Goal: Information Seeking & Learning: Learn about a topic

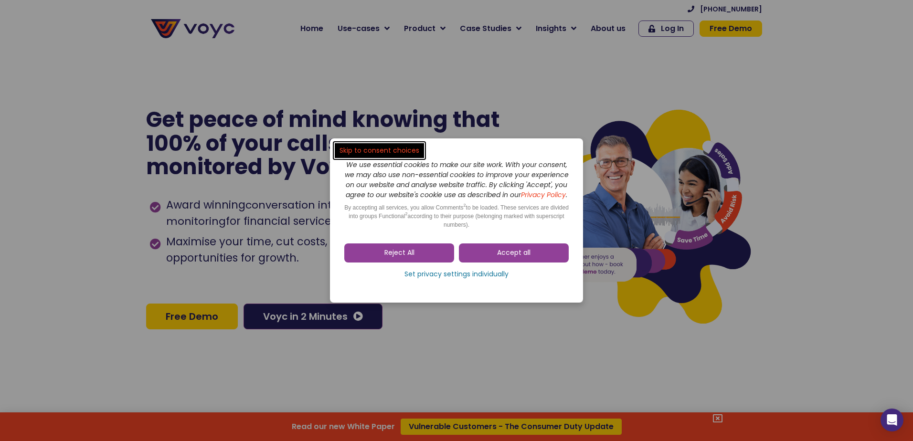
click at [522, 255] on span "Accept all" at bounding box center [513, 253] width 33 height 10
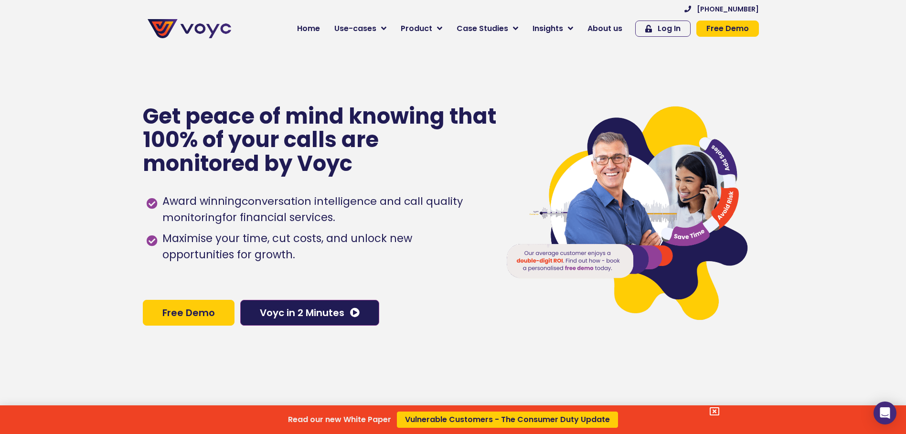
click at [710, 415] on div at bounding box center [408, 413] width 621 height 13
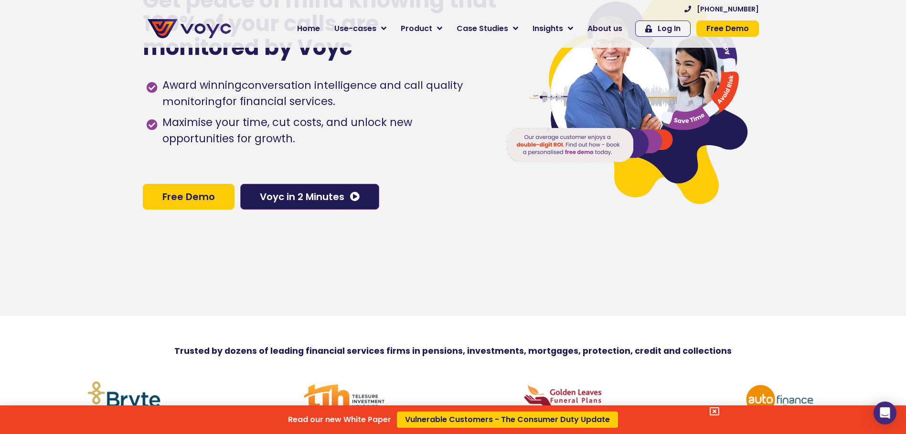
scroll to position [143, 0]
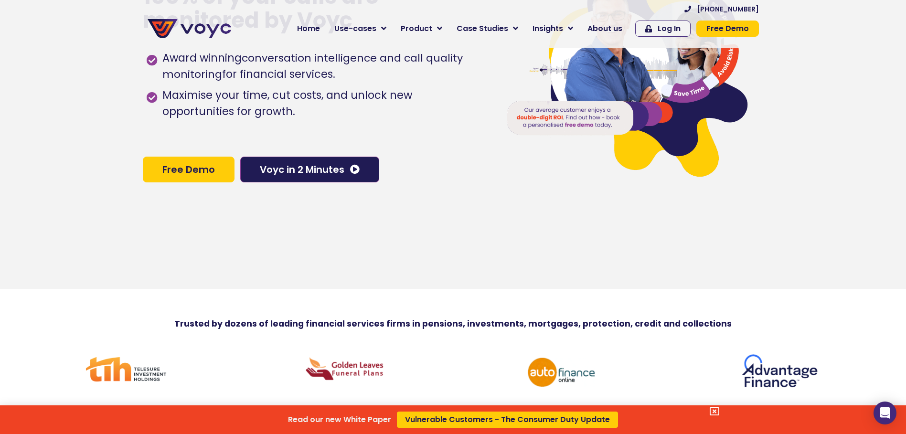
drag, startPoint x: 716, startPoint y: 411, endPoint x: 539, endPoint y: 394, distance: 177.6
click at [716, 411] on icon at bounding box center [715, 412] width 10 height 10
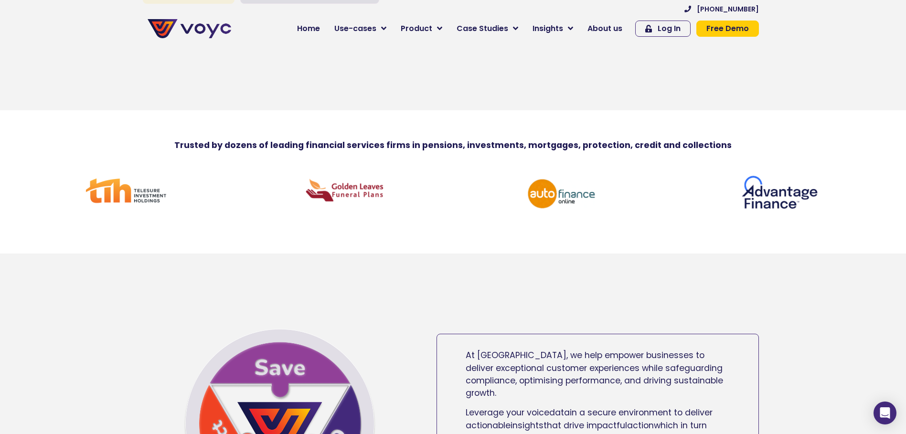
scroll to position [334, 0]
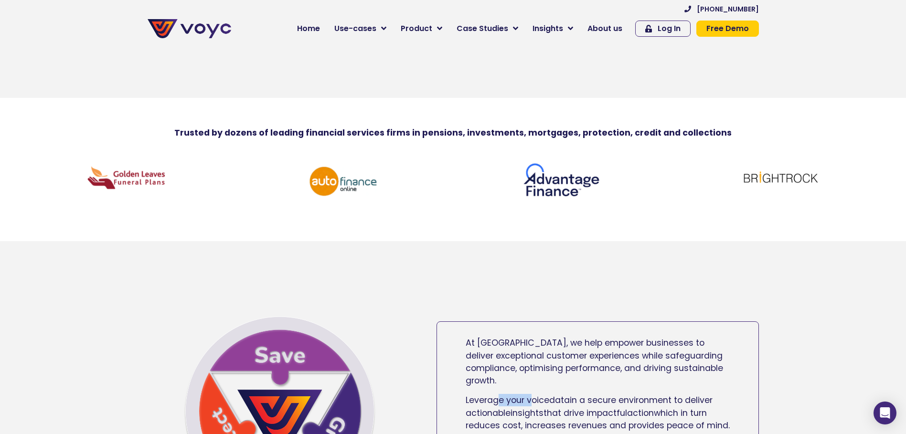
drag, startPoint x: 505, startPoint y: 404, endPoint x: 535, endPoint y: 406, distance: 29.2
click at [535, 406] on span "Leverage your voice" at bounding box center [508, 400] width 84 height 11
drag, startPoint x: 535, startPoint y: 406, endPoint x: 486, endPoint y: 376, distance: 57.0
click at [486, 376] on span "At Voyc, we help empower businesses to deliver exceptional customer experiences…" at bounding box center [594, 361] width 257 height 49
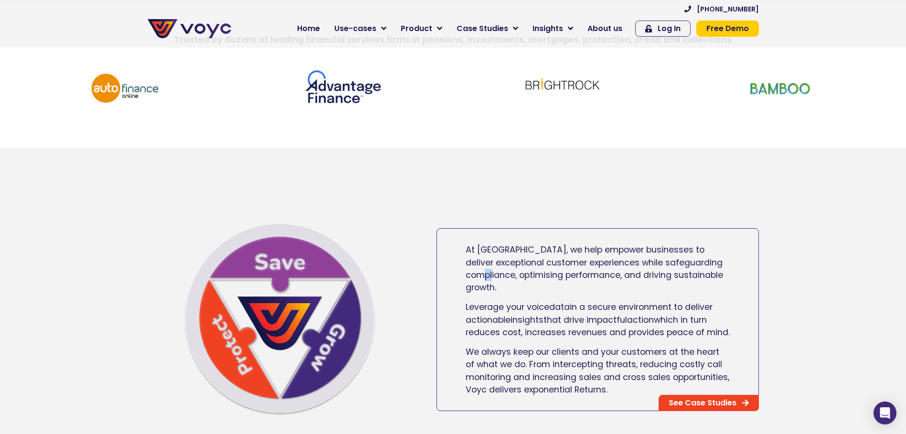
scroll to position [430, 0]
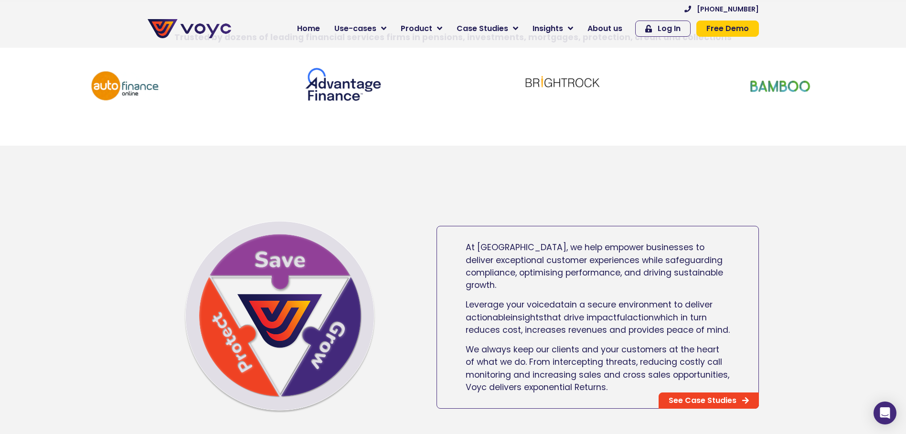
click at [535, 387] on span "We always keep our clients and your customers at the heart of what we do. From …" at bounding box center [598, 368] width 264 height 49
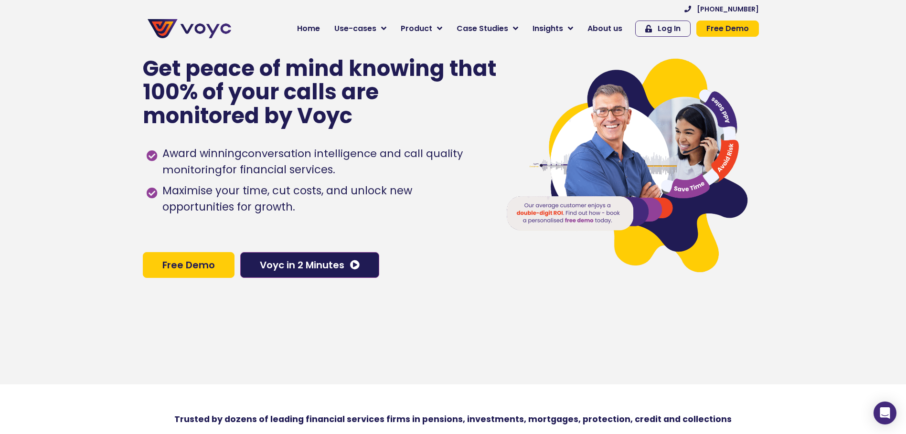
scroll to position [0, 0]
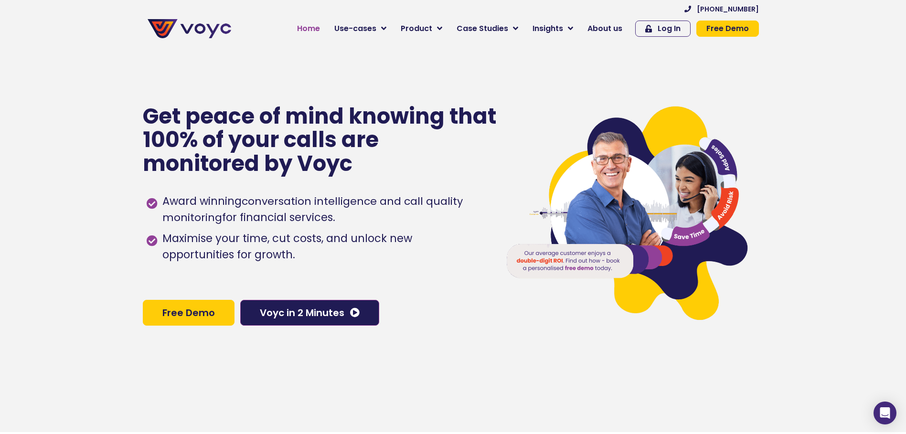
click at [320, 31] on span "Home" at bounding box center [308, 28] width 23 height 11
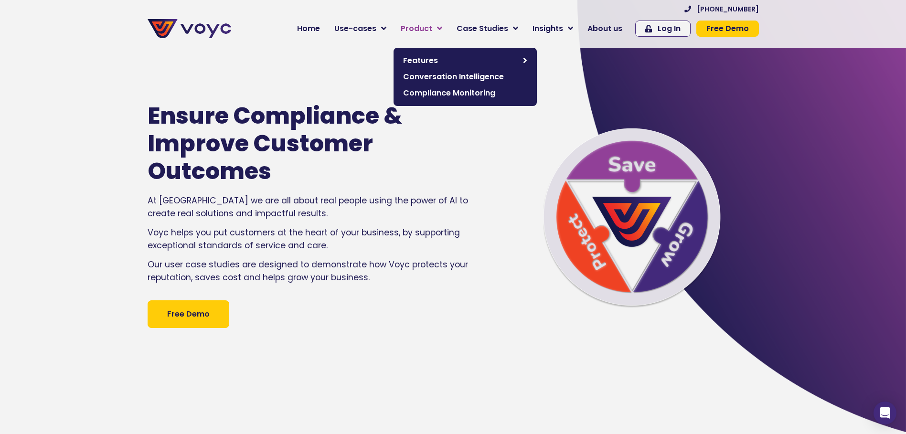
click at [420, 37] on link "Product" at bounding box center [422, 28] width 56 height 19
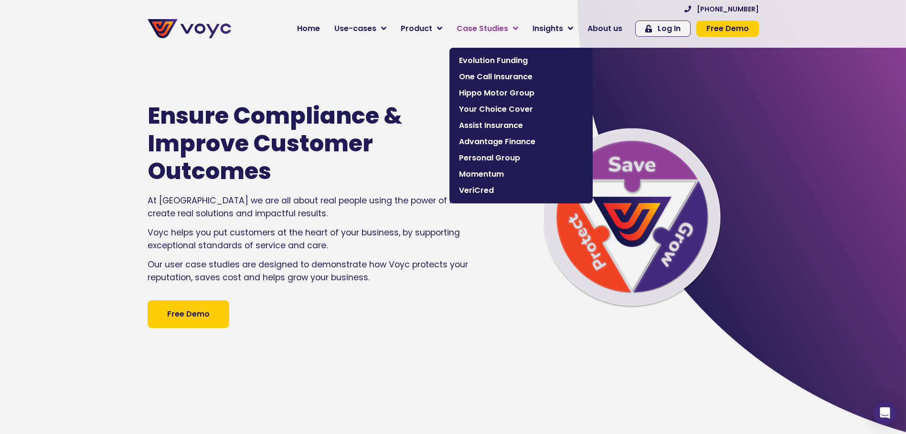
click at [465, 29] on span "Case Studies" at bounding box center [483, 28] width 52 height 11
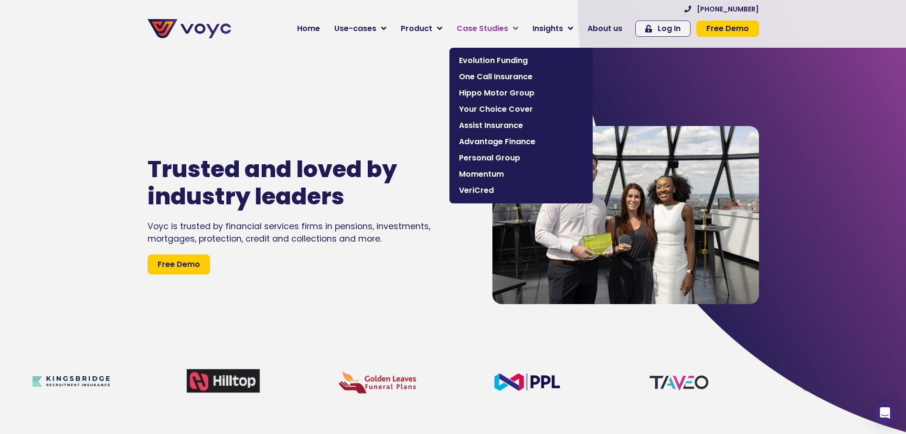
click at [508, 26] on span "Case Studies" at bounding box center [483, 28] width 52 height 11
click at [489, 74] on span "One Call Insurance" at bounding box center [521, 76] width 124 height 11
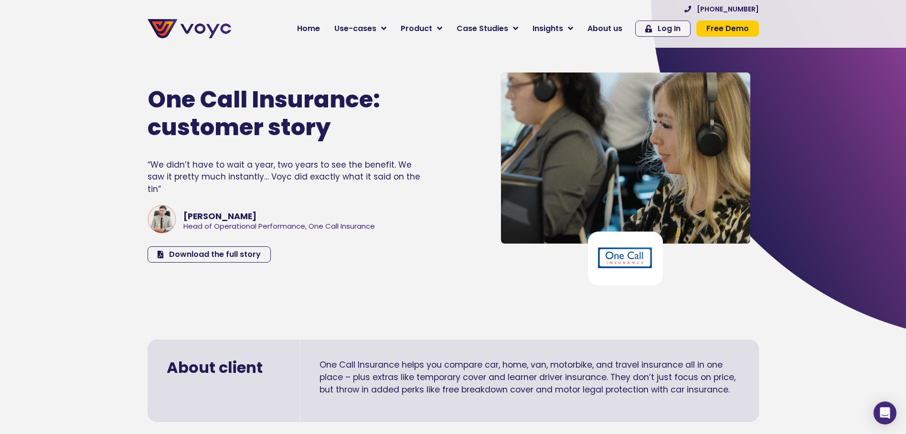
scroll to position [96, 0]
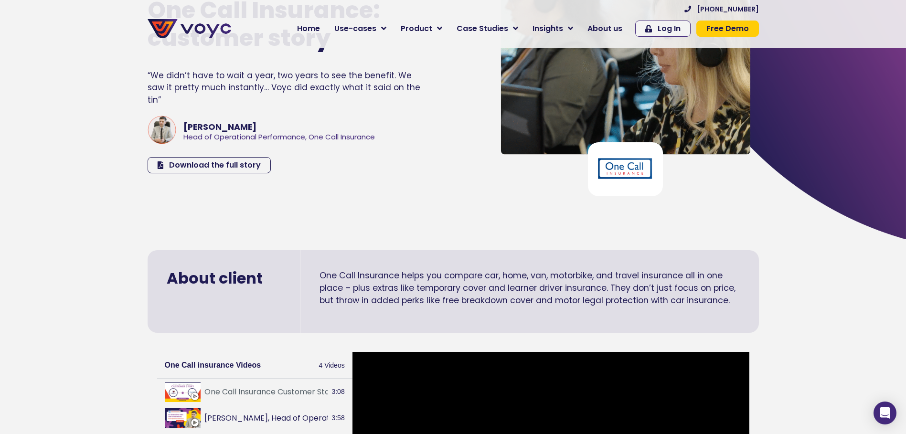
click at [423, 282] on p "One Call Insurance helps you compare car, home, van, motorbike, and travel insu…" at bounding box center [530, 288] width 420 height 38
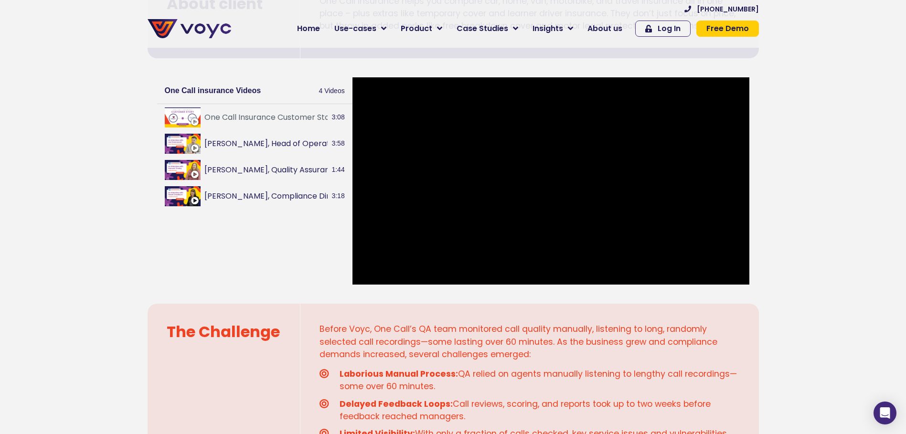
scroll to position [478, 0]
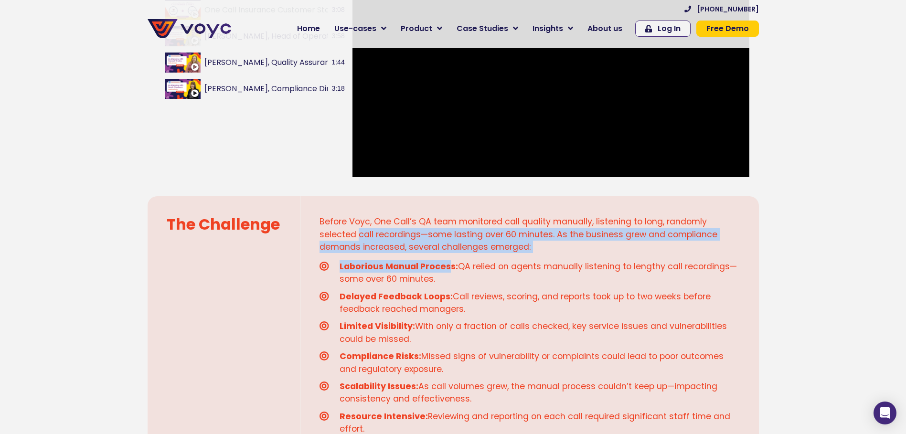
drag, startPoint x: 364, startPoint y: 243, endPoint x: 446, endPoint y: 263, distance: 84.6
click at [446, 263] on div "Before Voyc, One Call’s QA team monitored call quality manually, listening to l…" at bounding box center [529, 355] width 459 height 319
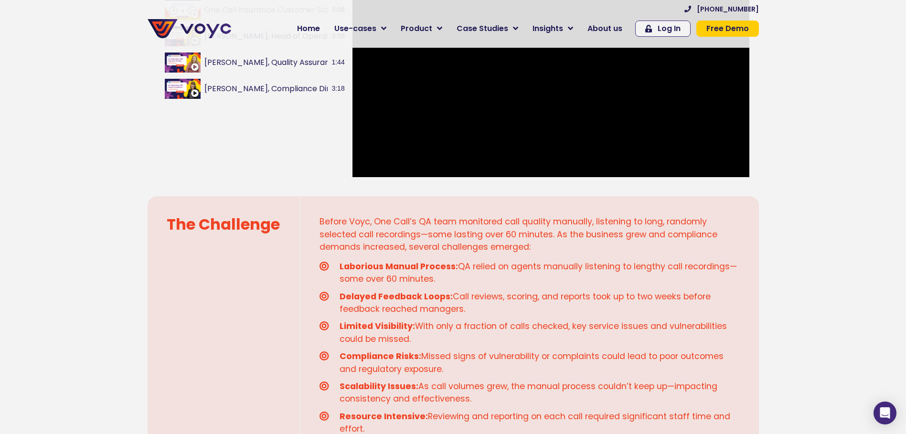
drag, startPoint x: 446, startPoint y: 263, endPoint x: 523, endPoint y: 279, distance: 78.7
click at [523, 279] on span "Laborious Manual Process: QA relied on agents manually listening to lengthy cal…" at bounding box center [538, 272] width 403 height 25
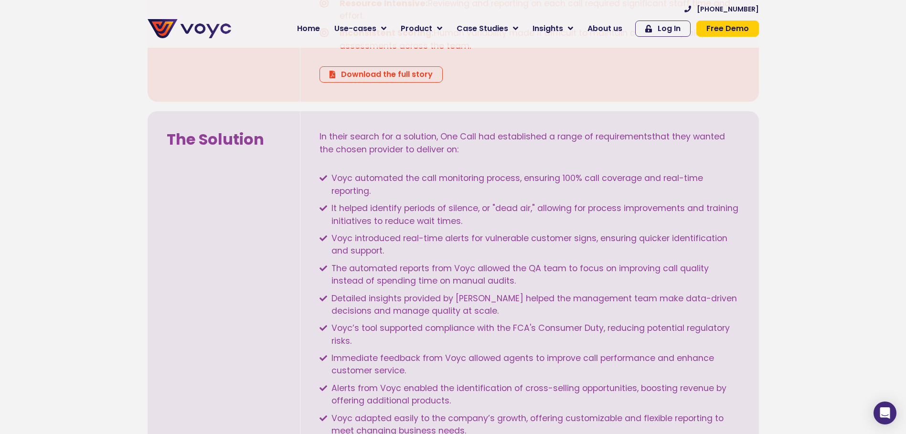
scroll to position [908, 0]
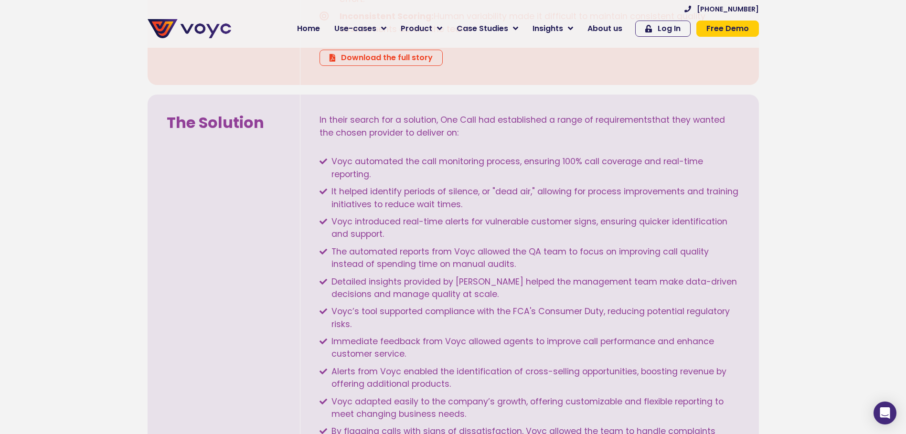
click at [458, 366] on span "Alerts from Voyc enabled the identification of cross-selling opportunities, boo…" at bounding box center [534, 377] width 411 height 25
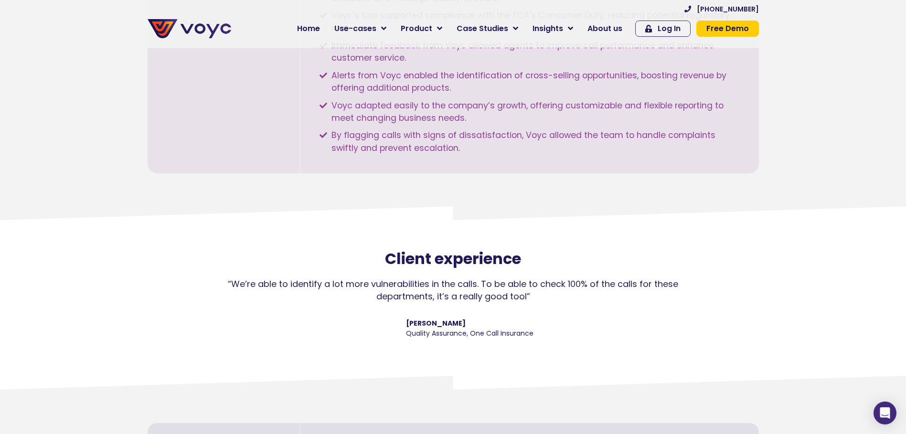
scroll to position [1242, 0]
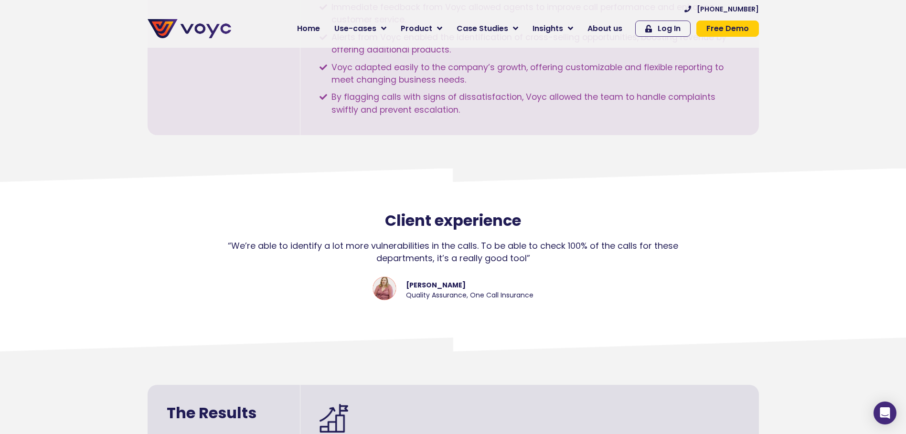
click at [448, 243] on div "“We’re able to identify a lot more vulnerabilities in the calls. To be able to …" at bounding box center [453, 252] width 463 height 25
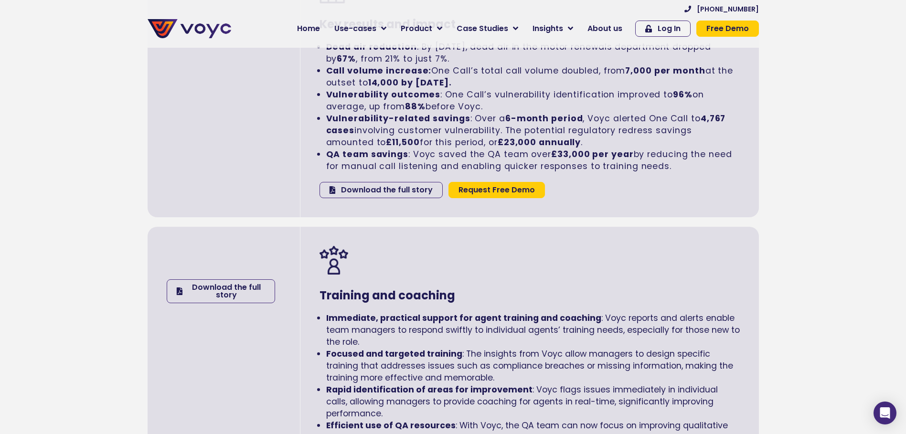
scroll to position [1672, 0]
click at [553, 298] on h3 "Training and coaching" at bounding box center [530, 296] width 420 height 14
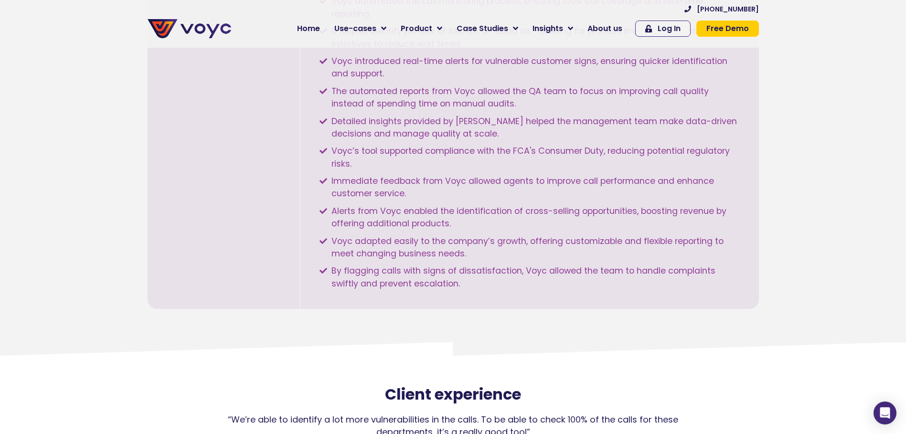
scroll to position [908, 0]
